Goal: Information Seeking & Learning: Learn about a topic

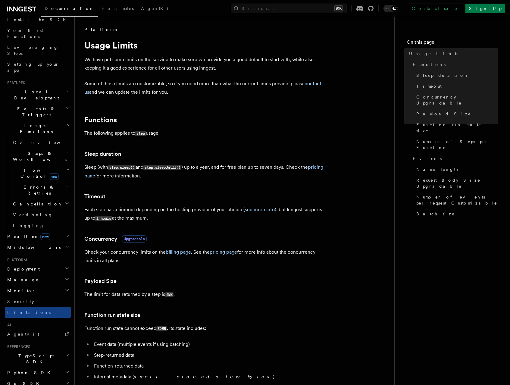
scroll to position [72, 0]
click at [25, 267] on span "Deployment" at bounding box center [22, 270] width 35 height 6
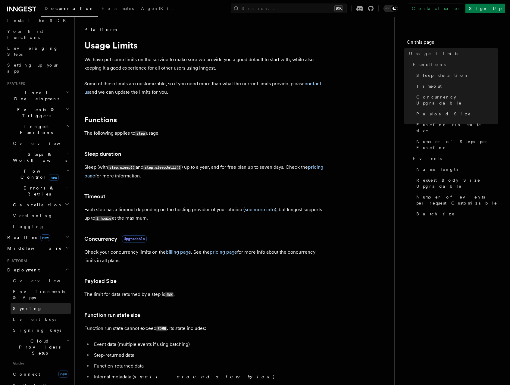
click at [38, 303] on link "Syncing" at bounding box center [41, 308] width 60 height 11
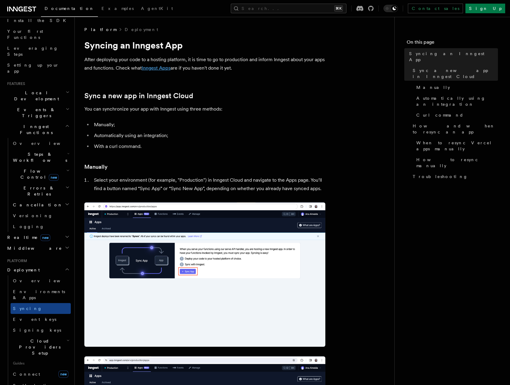
click at [160, 66] on link "Inngest Apps" at bounding box center [156, 68] width 29 height 6
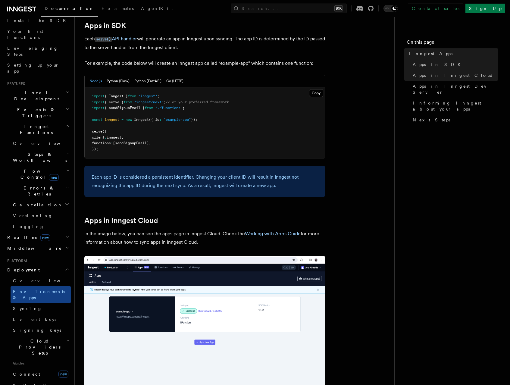
scroll to position [321, 0]
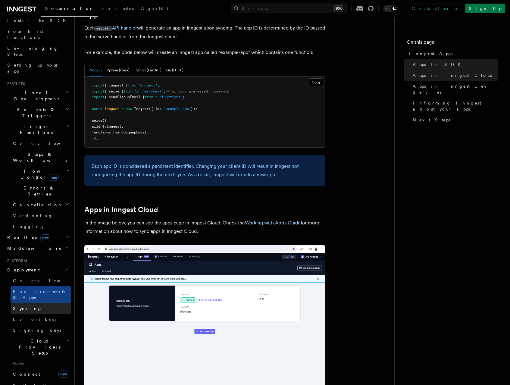
click at [42, 303] on link "Syncing" at bounding box center [41, 308] width 60 height 11
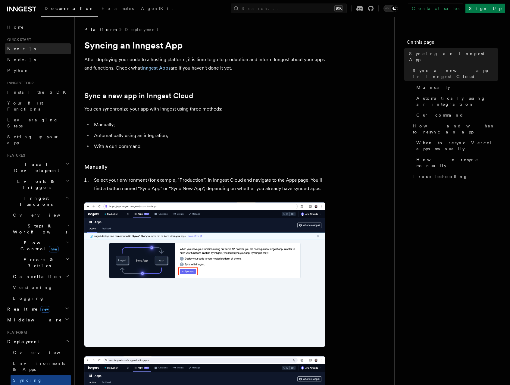
click at [44, 51] on link "Next.js" at bounding box center [38, 48] width 66 height 11
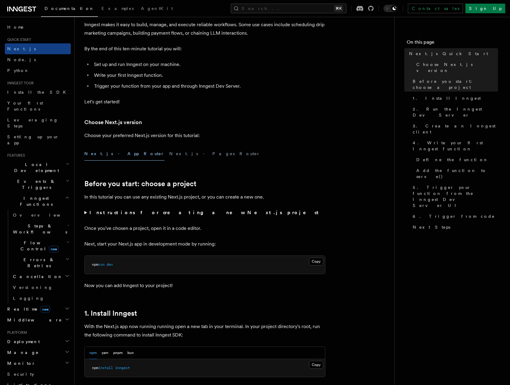
scroll to position [56, 0]
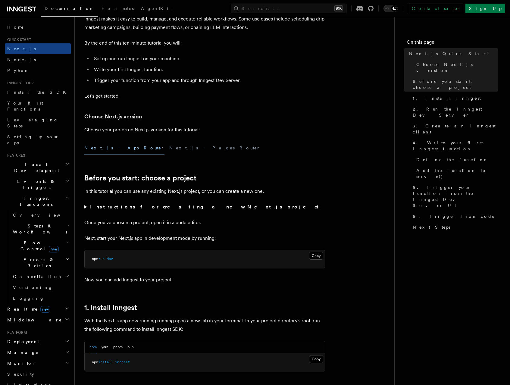
click at [141, 207] on strong "Instructions for creating a new Next.js project" at bounding box center [205, 207] width 232 height 6
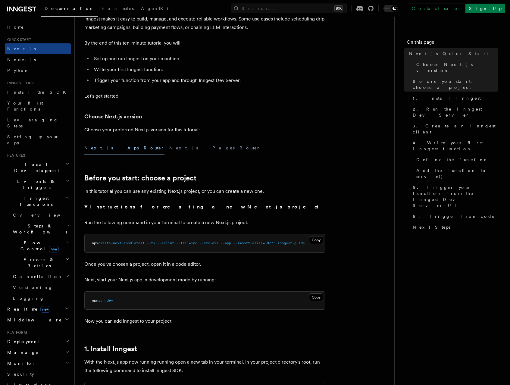
click at [126, 207] on strong "Instructions for creating a new Next.js project" at bounding box center [205, 207] width 232 height 6
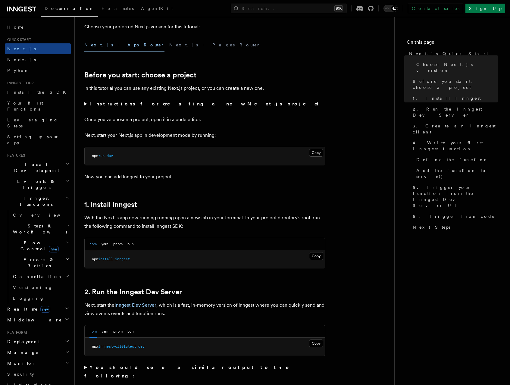
scroll to position [167, 0]
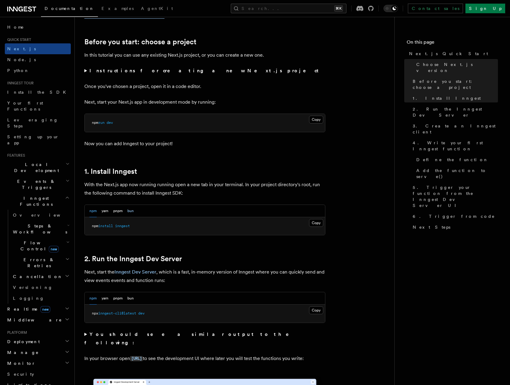
click at [133, 215] on button "bun" at bounding box center [130, 211] width 6 height 12
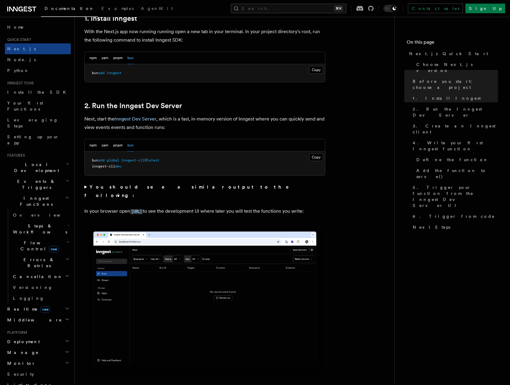
scroll to position [361, 0]
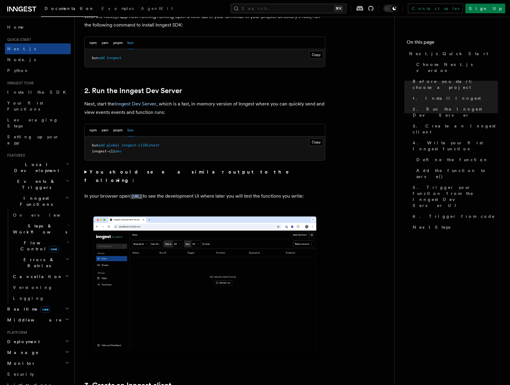
click at [154, 171] on strong "You should see a similar output to the following:" at bounding box center [190, 176] width 213 height 14
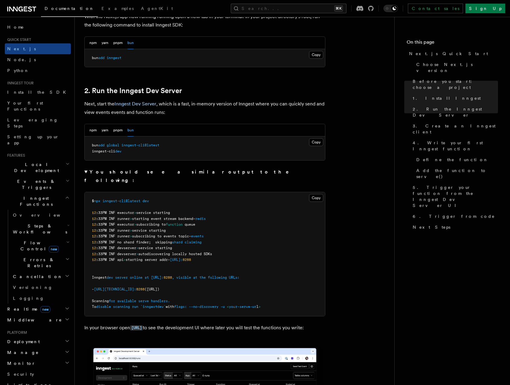
click at [154, 171] on strong "You should see a similar output to the following:" at bounding box center [190, 176] width 213 height 14
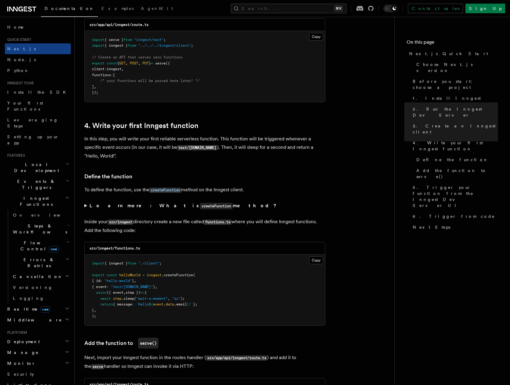
scroll to position [890, 0]
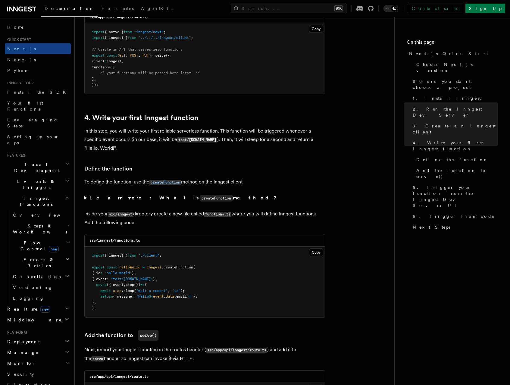
click at [200, 200] on code "createFunction" at bounding box center [216, 198] width 33 height 7
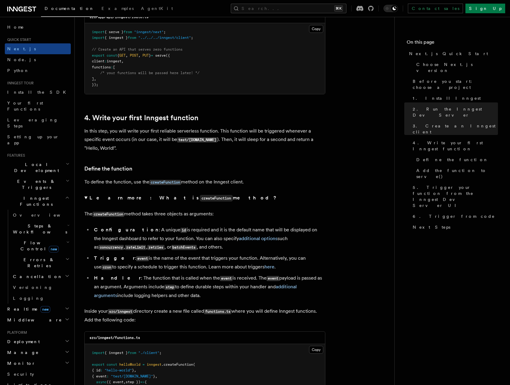
click at [113, 196] on strong "Learn more: What is createFunction method?" at bounding box center [183, 198] width 188 height 6
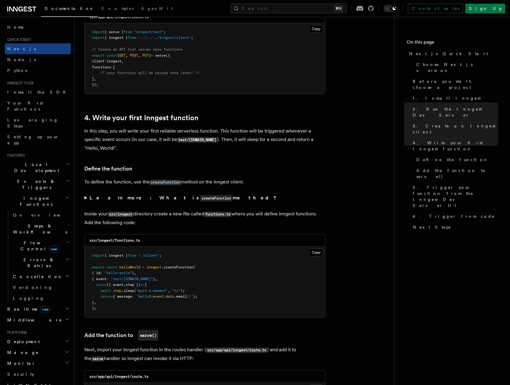
click at [109, 198] on strong "Learn more: What is createFunction method?" at bounding box center [183, 198] width 188 height 6
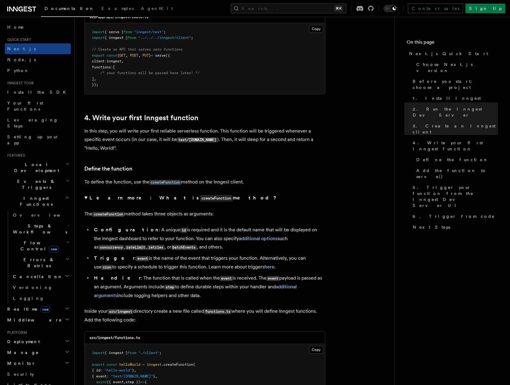
click at [109, 198] on strong "Learn more: What is createFunction method?" at bounding box center [183, 198] width 188 height 6
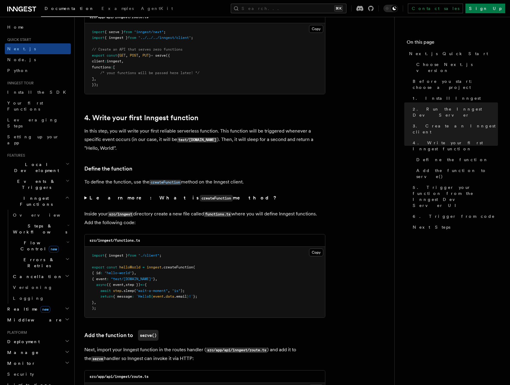
click at [109, 198] on strong "Learn more: What is createFunction method?" at bounding box center [183, 198] width 188 height 6
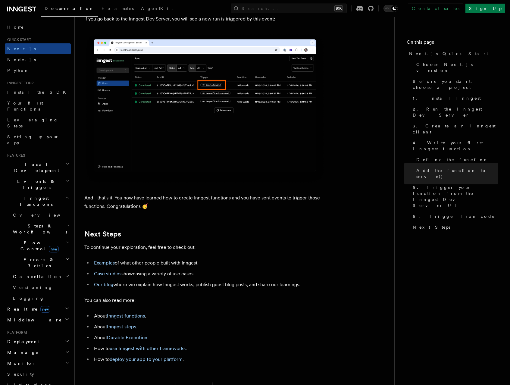
scroll to position [3679, 0]
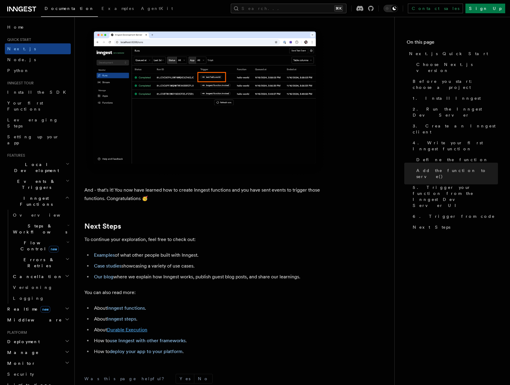
click at [122, 333] on link "Durable Execution" at bounding box center [127, 330] width 40 height 6
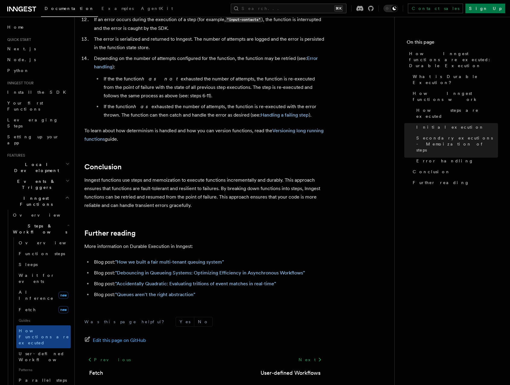
scroll to position [1038, 0]
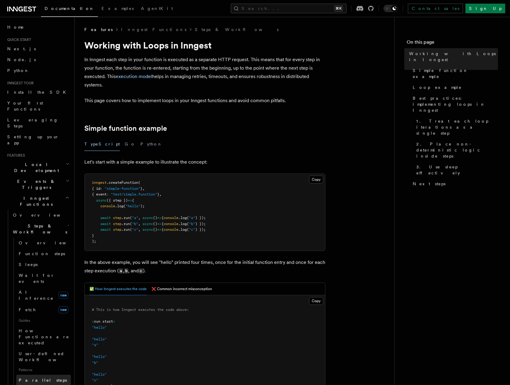
click at [28, 378] on span "Parallel steps" at bounding box center [43, 380] width 48 height 5
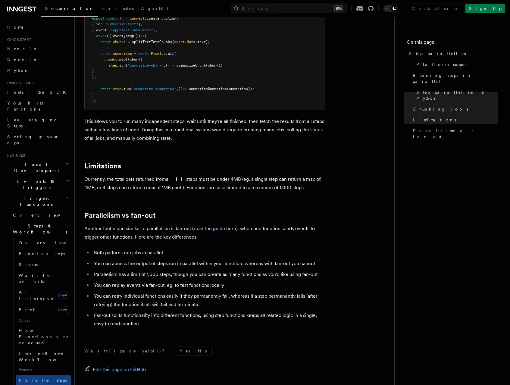
scroll to position [924, 0]
click at [217, 225] on link "read the guide here" at bounding box center [215, 228] width 42 height 6
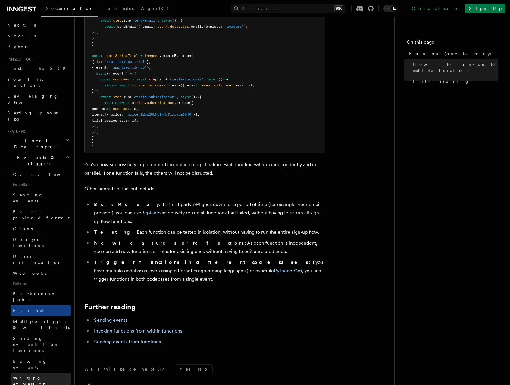
scroll to position [25, 0]
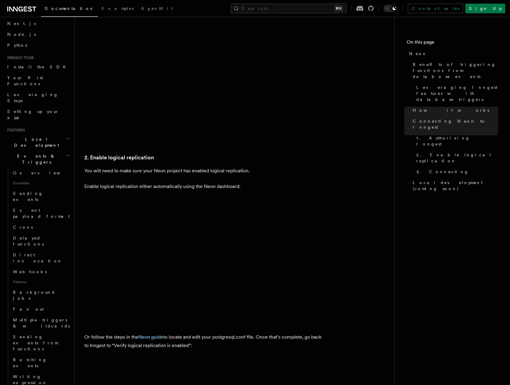
scroll to position [773, 0]
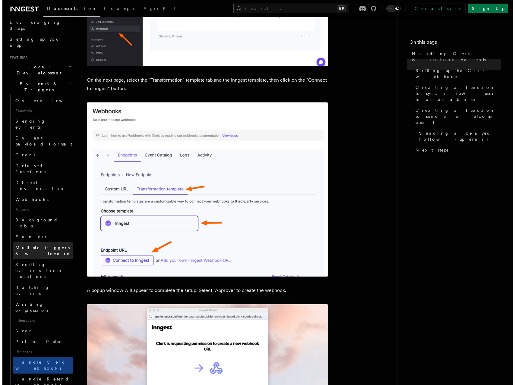
scroll to position [105, 0]
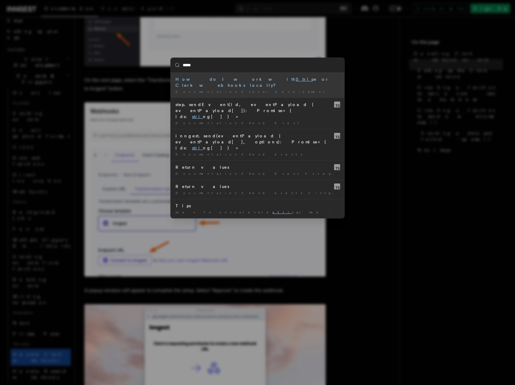
type input "******"
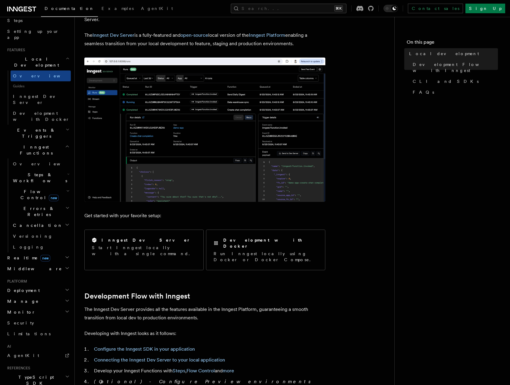
scroll to position [44, 0]
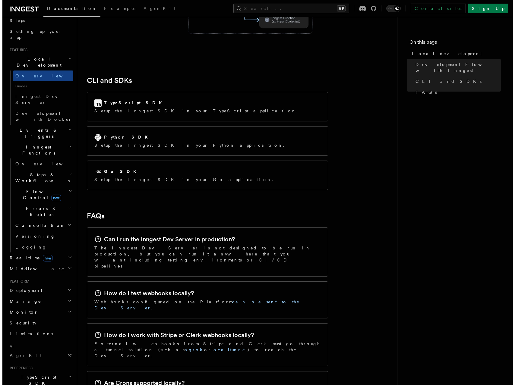
scroll to position [139, 0]
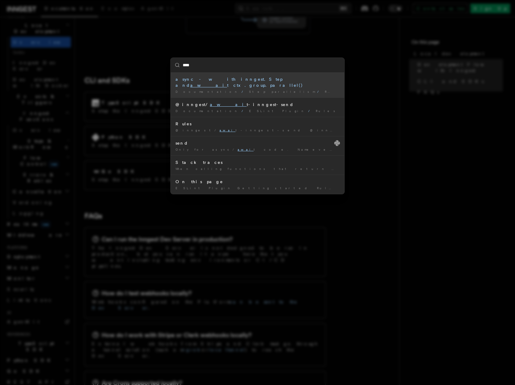
type input "*****"
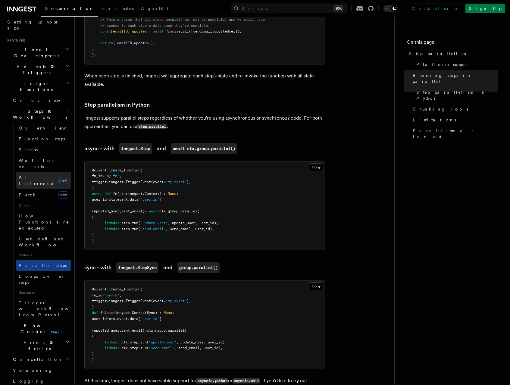
scroll to position [114, 0]
click at [34, 190] on link "Fetch new" at bounding box center [43, 196] width 55 height 12
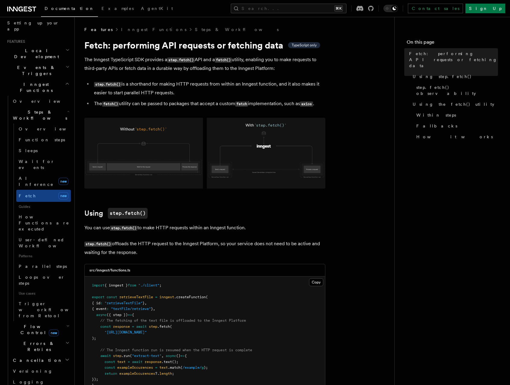
click at [137, 163] on img at bounding box center [204, 153] width 241 height 71
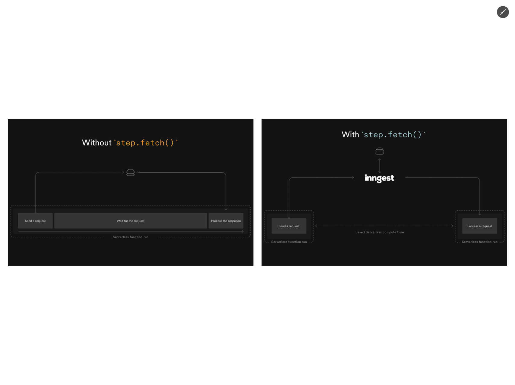
click at [507, 10] on button "Minimize image" at bounding box center [503, 12] width 12 height 12
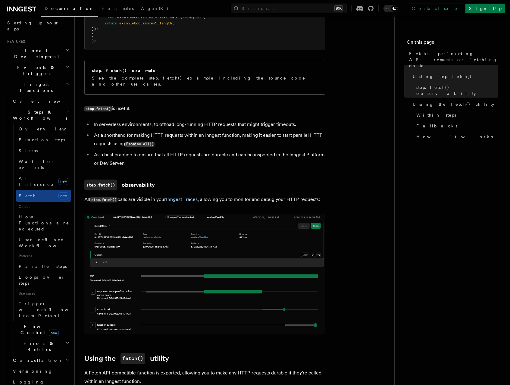
scroll to position [360, 0]
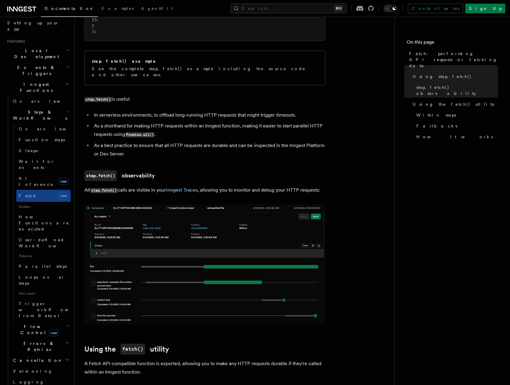
click at [181, 265] on img at bounding box center [204, 264] width 241 height 120
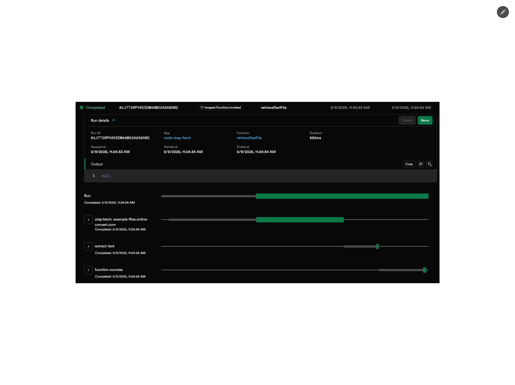
click at [471, 230] on div at bounding box center [257, 192] width 515 height 385
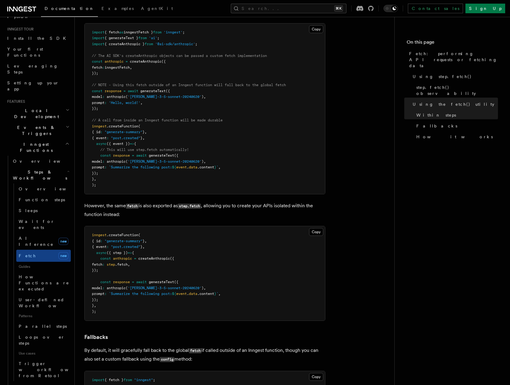
scroll to position [0, 0]
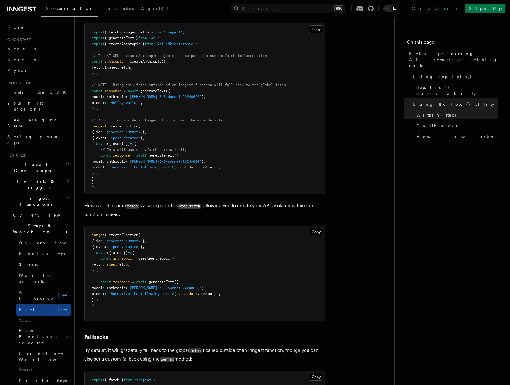
click at [29, 7] on icon at bounding box center [30, 8] width 4 height 5
